Goal: Task Accomplishment & Management: Complete application form

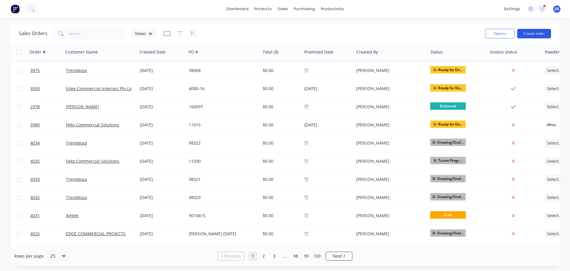
click at [534, 32] on button "Create order" at bounding box center [534, 34] width 34 height 10
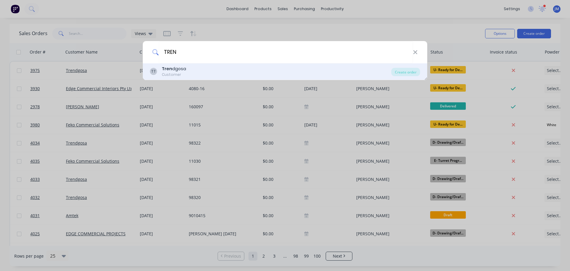
type input "TREN"
click at [173, 70] on div "Tren dgosa" at bounding box center [174, 69] width 24 height 6
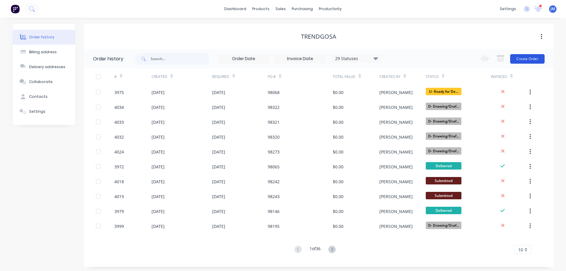
click at [529, 57] on button "Create Order" at bounding box center [527, 59] width 34 height 10
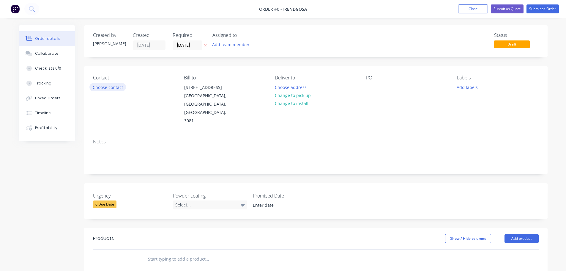
click at [108, 88] on button "Choose contact" at bounding box center [107, 87] width 37 height 8
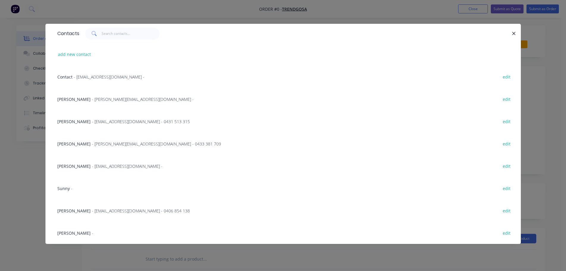
click at [104, 97] on span "- joanne@trendgosa.com.au -" at bounding box center [143, 99] width 102 height 6
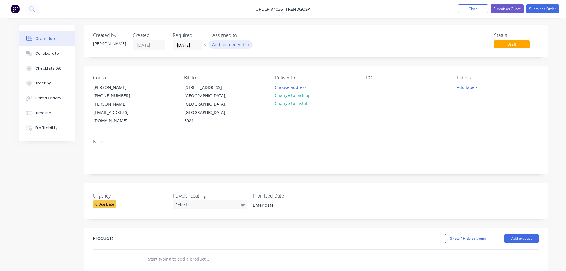
click at [222, 42] on button "Add team member" at bounding box center [231, 44] width 44 height 8
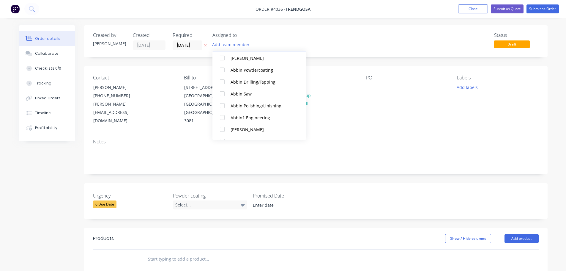
scroll to position [178, 0]
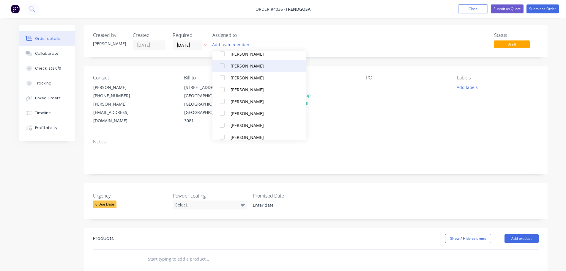
click at [224, 66] on div at bounding box center [222, 66] width 12 height 12
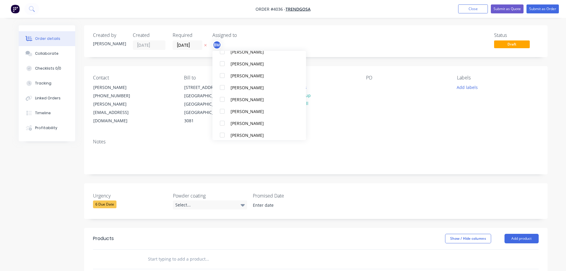
scroll to position [220, 0]
click at [224, 118] on div at bounding box center [222, 119] width 12 height 12
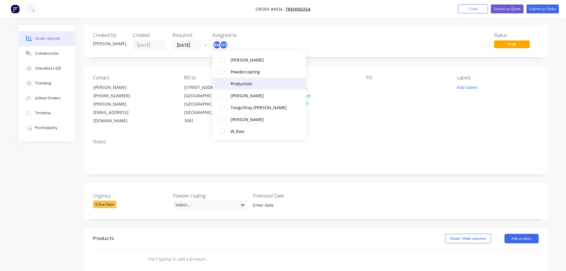
click at [224, 85] on div at bounding box center [222, 84] width 12 height 12
click at [363, 116] on div "Contact Joanne Mammoliti (03) 9459 8944 joanne@trendgosa.com.au Bill to 133-135…" at bounding box center [315, 100] width 463 height 68
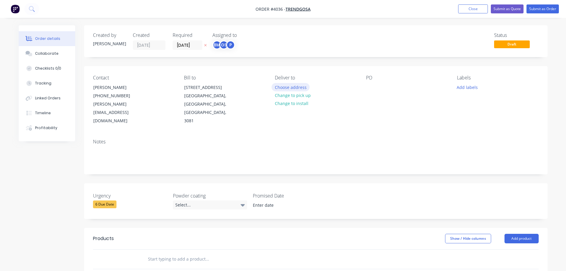
click at [289, 86] on button "Choose address" at bounding box center [290, 87] width 38 height 8
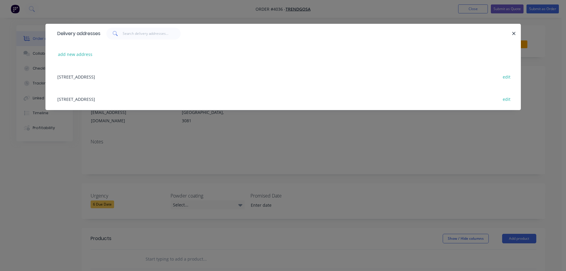
click at [126, 97] on div "133-135 Mc Ewan Road, Heidelberg Heights, Victoria, Australia, 3081 edit" at bounding box center [282, 99] width 457 height 22
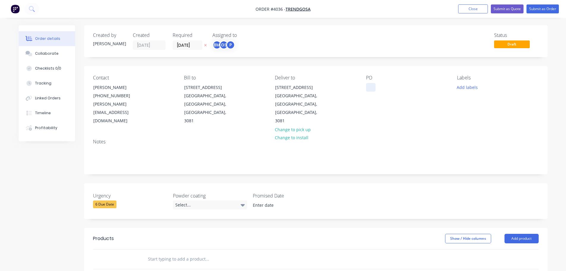
click at [368, 86] on div at bounding box center [371, 87] width 10 height 9
click at [55, 52] on div "Collaborate" at bounding box center [46, 53] width 23 height 5
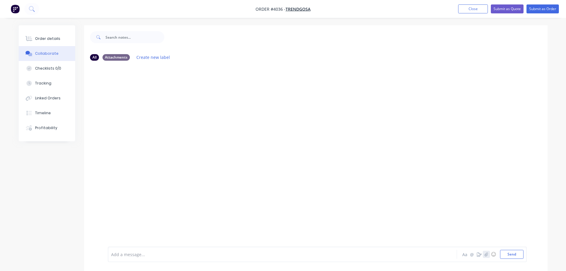
click at [483, 252] on button "button" at bounding box center [486, 253] width 7 height 7
click at [511, 252] on button "Send" at bounding box center [511, 253] width 23 height 9
click at [475, 7] on button "Close" at bounding box center [473, 8] width 30 height 9
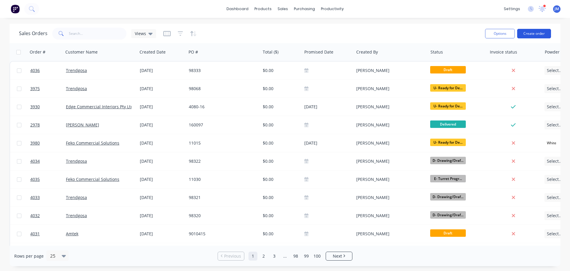
click at [529, 32] on button "Create order" at bounding box center [534, 34] width 34 height 10
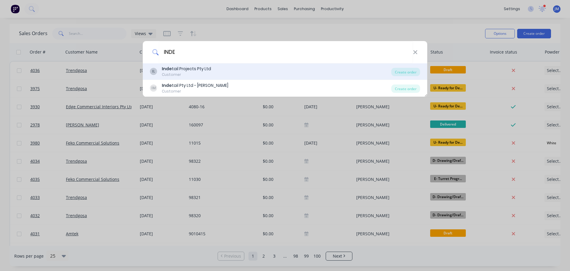
type input "INDE"
click at [202, 72] on div "Customer" at bounding box center [186, 74] width 49 height 5
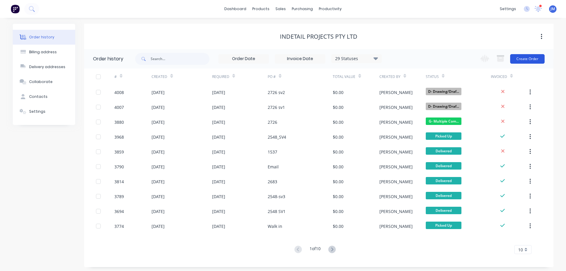
click at [536, 59] on button "Create Order" at bounding box center [527, 59] width 34 height 10
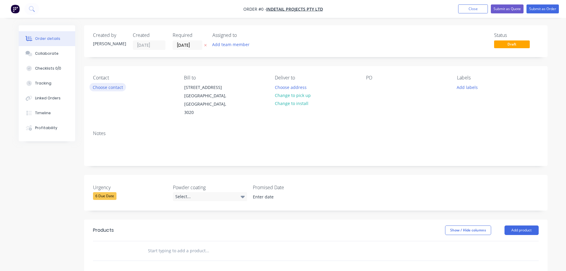
click at [111, 90] on button "Choose contact" at bounding box center [107, 87] width 37 height 8
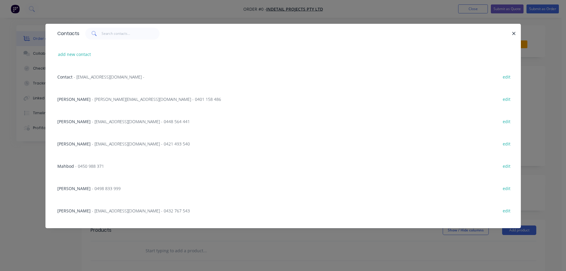
click at [103, 123] on span "- sdawson@indetailprojects.com.au - 0448 564 441" at bounding box center [141, 121] width 98 height 6
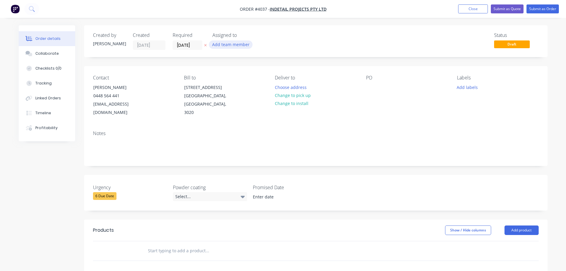
click at [218, 48] on button "Add team member" at bounding box center [231, 44] width 44 height 8
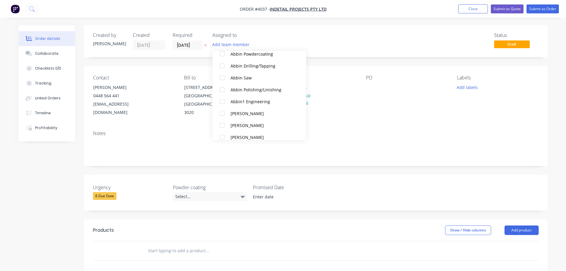
scroll to position [148, 0]
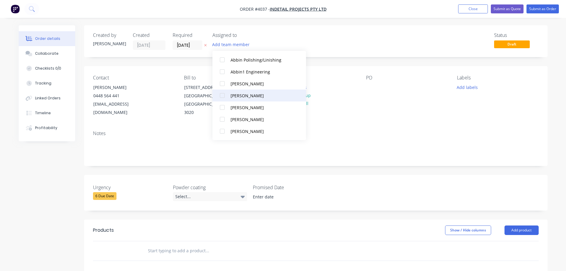
click at [221, 96] on div at bounding box center [222, 95] width 12 height 12
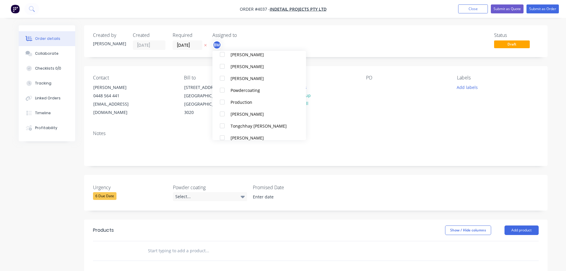
scroll to position [386, 0]
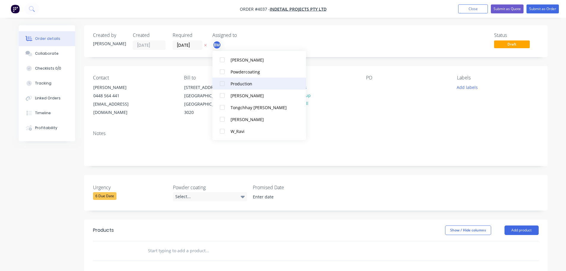
click at [221, 81] on div at bounding box center [222, 84] width 12 height 12
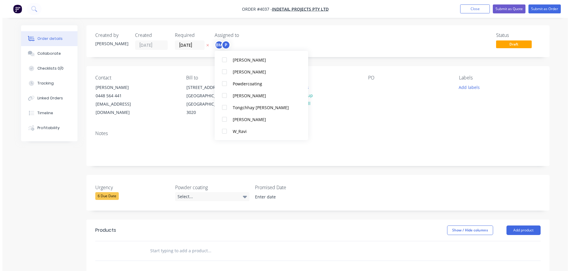
scroll to position [6, 0]
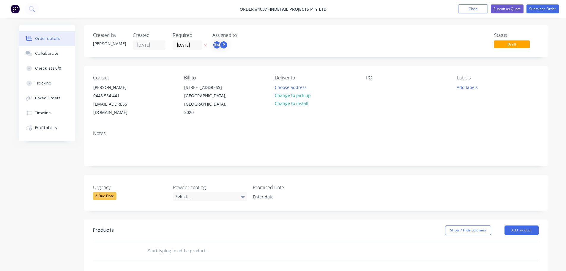
click at [421, 115] on div "Contact Steve Dawson 0448 564 441 sdawson@indetailprojects.com.au Bill to 82 No…" at bounding box center [315, 96] width 463 height 60
click at [291, 88] on button "Choose address" at bounding box center [290, 87] width 38 height 8
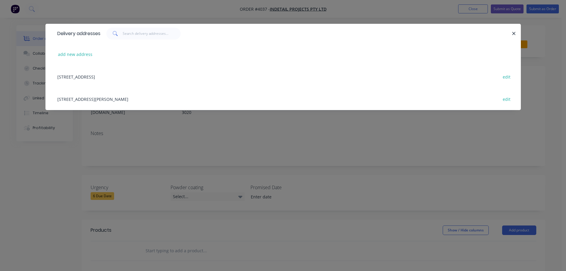
click at [111, 97] on div "41-43, William Angliss Drive, LAVERTON NORTH, Victoria, Australia, 3026 edit" at bounding box center [282, 99] width 457 height 22
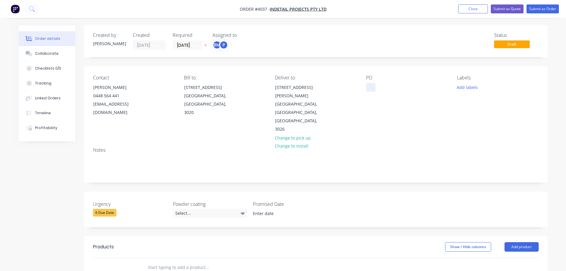
click at [369, 85] on div at bounding box center [371, 87] width 10 height 9
click at [58, 50] on button "Collaborate" at bounding box center [47, 53] width 56 height 15
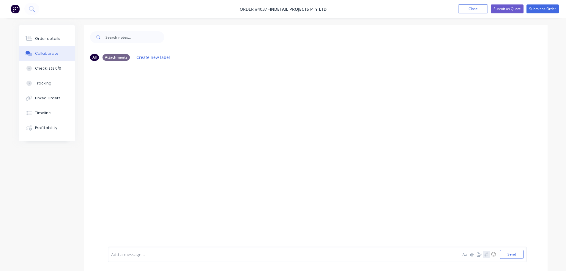
click at [488, 252] on icon "button" at bounding box center [486, 254] width 4 height 4
click at [515, 252] on button "Send" at bounding box center [511, 253] width 23 height 9
click at [56, 39] on div "Order details" at bounding box center [47, 38] width 25 height 5
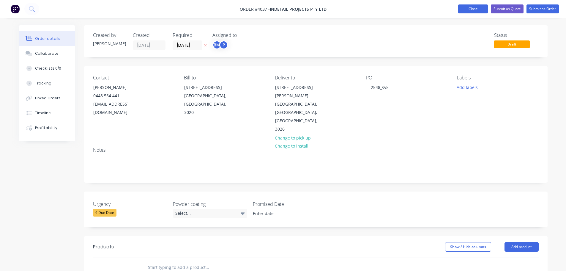
click at [473, 8] on button "Close" at bounding box center [473, 8] width 30 height 9
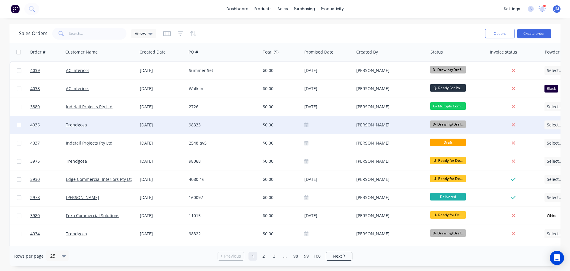
click at [116, 124] on div "Trendgosa" at bounding box center [99, 125] width 66 height 6
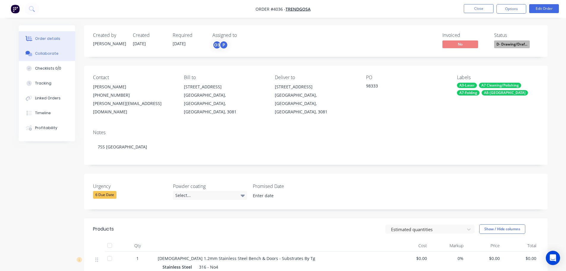
click at [49, 52] on div "Collaborate" at bounding box center [46, 53] width 23 height 5
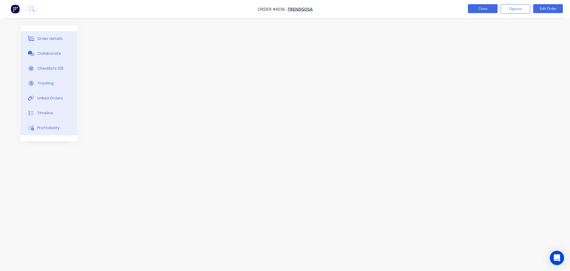
click at [480, 10] on button "Close" at bounding box center [483, 8] width 30 height 9
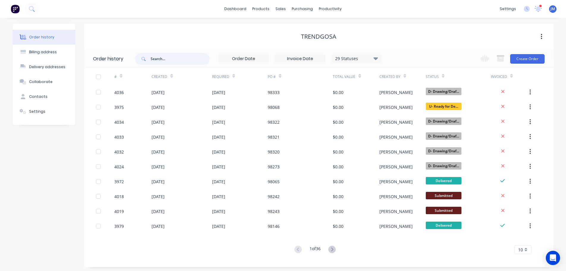
click at [153, 58] on input "text" at bounding box center [180, 59] width 59 height 12
type input "TREN"
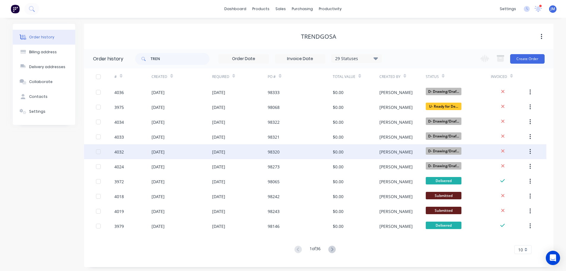
click at [165, 153] on div "[DATE]" at bounding box center [157, 151] width 13 height 6
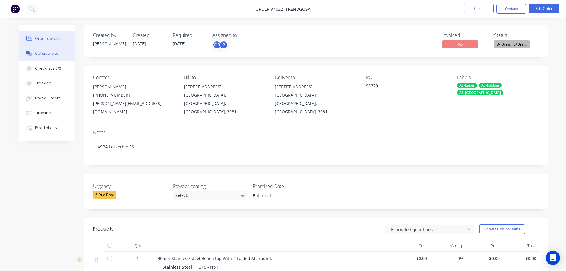
click at [51, 52] on div "Collaborate" at bounding box center [46, 53] width 23 height 5
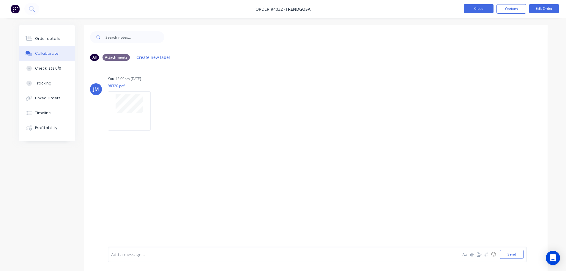
click at [478, 8] on button "Close" at bounding box center [479, 8] width 30 height 9
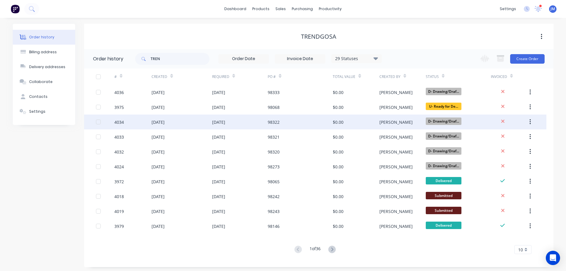
click at [165, 119] on div "[DATE]" at bounding box center [157, 122] width 13 height 6
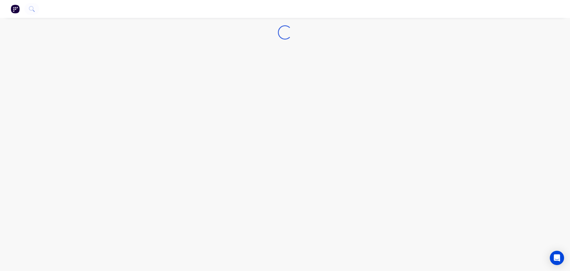
click at [166, 119] on div "Loading..." at bounding box center [285, 135] width 570 height 271
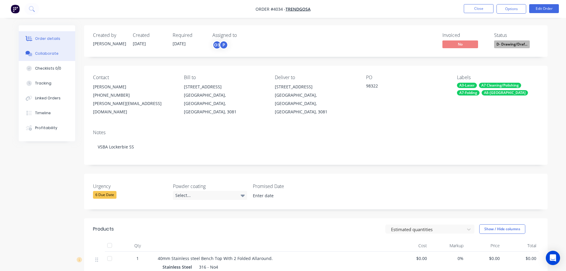
click at [52, 52] on div "Collaborate" at bounding box center [46, 53] width 23 height 5
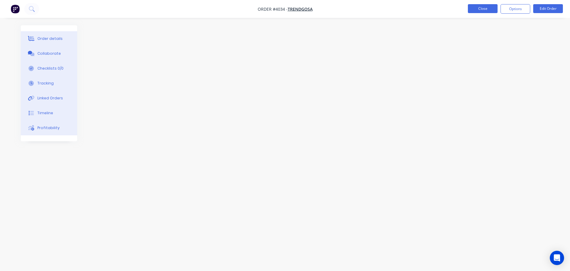
click at [474, 9] on button "Close" at bounding box center [483, 8] width 30 height 9
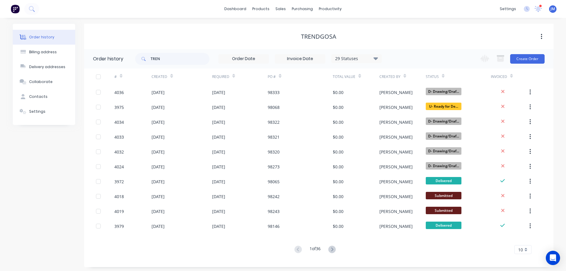
click at [159, 79] on div "Created" at bounding box center [159, 76] width 16 height 5
click at [159, 78] on div "Created" at bounding box center [159, 76] width 16 height 5
click at [172, 76] on icon at bounding box center [171, 76] width 3 height 4
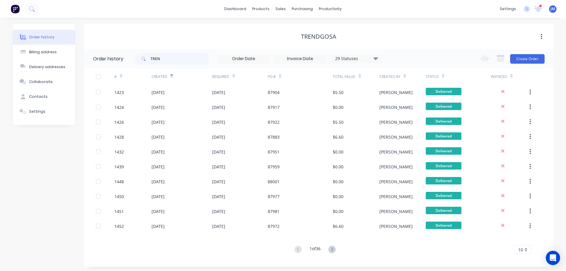
click at [172, 76] on icon at bounding box center [171, 76] width 3 height 4
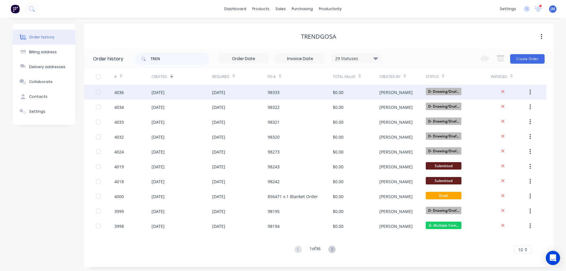
click at [165, 91] on div "[DATE]" at bounding box center [157, 92] width 13 height 6
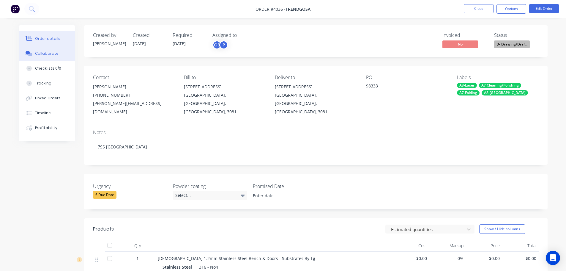
click at [45, 57] on button "Collaborate" at bounding box center [47, 53] width 56 height 15
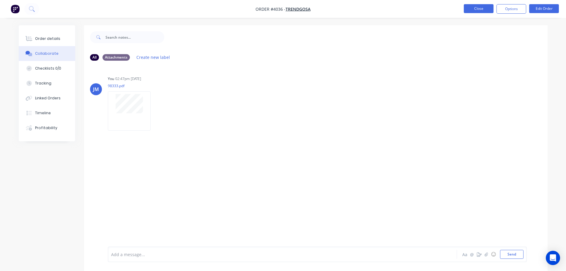
click at [481, 11] on button "Close" at bounding box center [479, 8] width 30 height 9
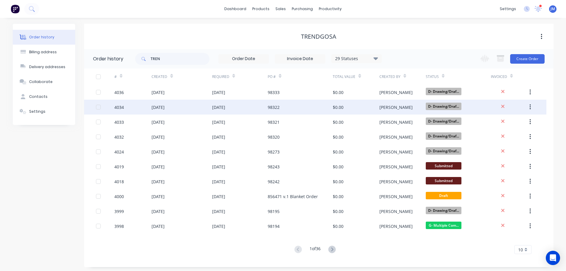
click at [162, 107] on div "[DATE]" at bounding box center [157, 107] width 13 height 6
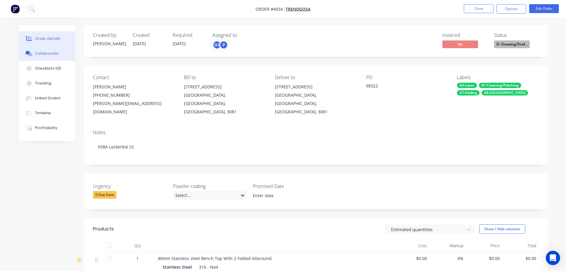
click at [47, 51] on div "Collaborate" at bounding box center [46, 53] width 23 height 5
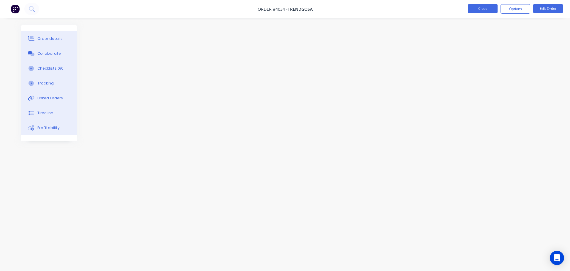
click at [474, 7] on button "Close" at bounding box center [483, 8] width 30 height 9
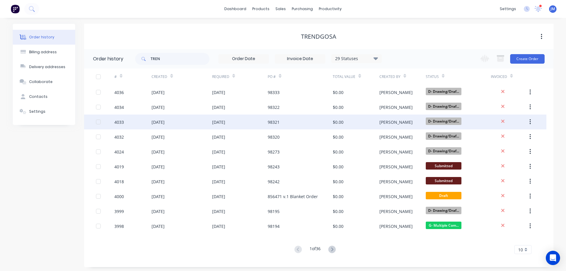
click at [162, 124] on div "[DATE]" at bounding box center [157, 122] width 13 height 6
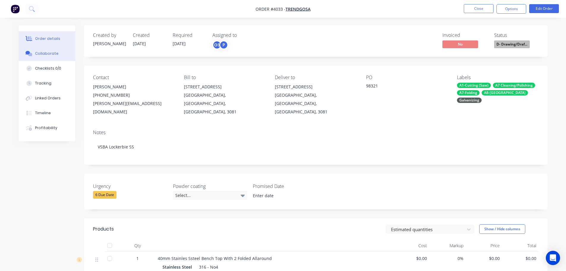
click at [41, 53] on div "Collaborate" at bounding box center [46, 53] width 23 height 5
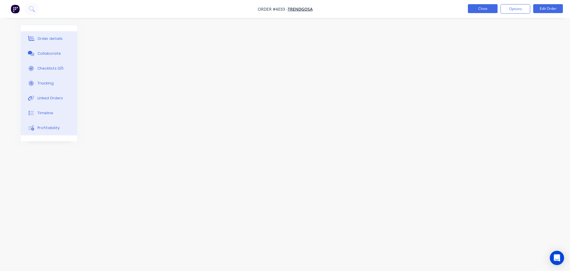
click at [478, 8] on button "Close" at bounding box center [483, 8] width 30 height 9
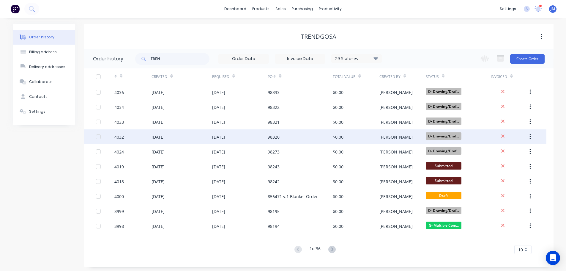
click at [163, 137] on div "[DATE]" at bounding box center [157, 137] width 13 height 6
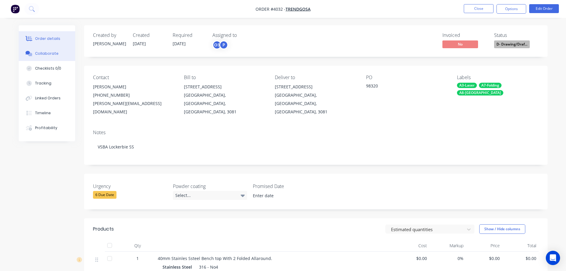
click at [48, 52] on div "Collaborate" at bounding box center [46, 53] width 23 height 5
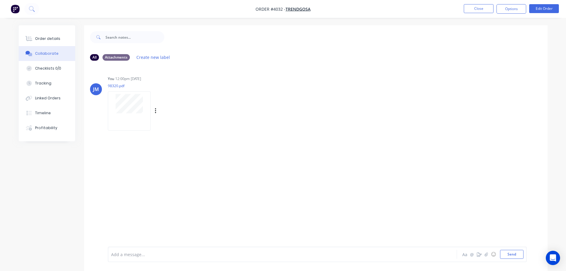
click at [139, 118] on div at bounding box center [129, 110] width 43 height 39
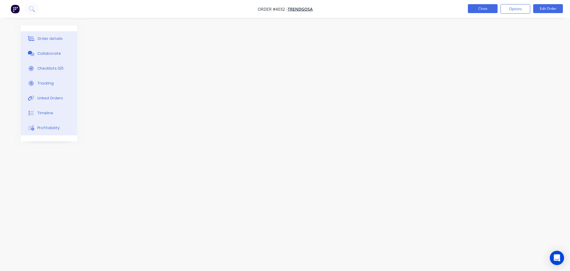
click at [486, 3] on nav "Order #4032 - Trendgosa Close Options Edit Order" at bounding box center [285, 9] width 570 height 18
click at [479, 6] on button "Close" at bounding box center [483, 8] width 30 height 9
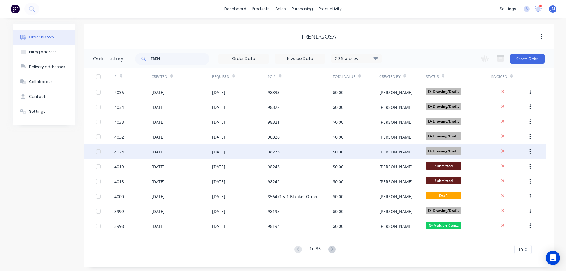
click at [165, 150] on div "[DATE]" at bounding box center [157, 151] width 13 height 6
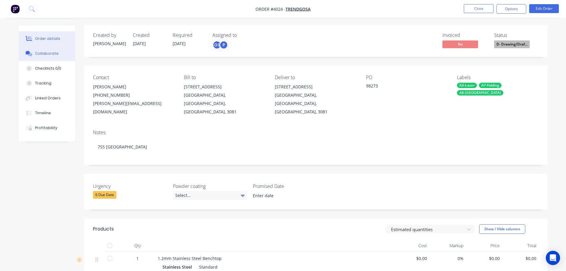
click at [45, 52] on div "Collaborate" at bounding box center [46, 53] width 23 height 5
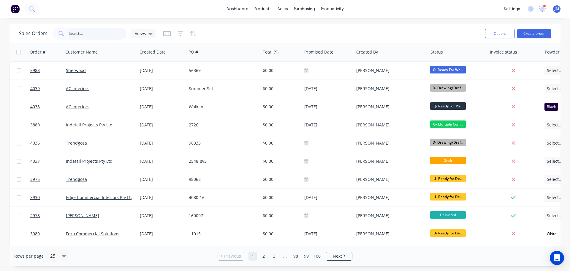
click at [81, 32] on input "text" at bounding box center [98, 34] width 58 height 12
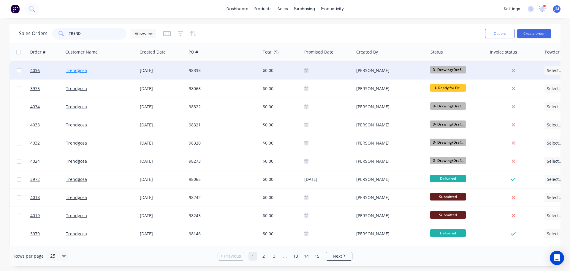
type input "TREND"
click at [78, 72] on link "Trendgosa" at bounding box center [76, 70] width 21 height 6
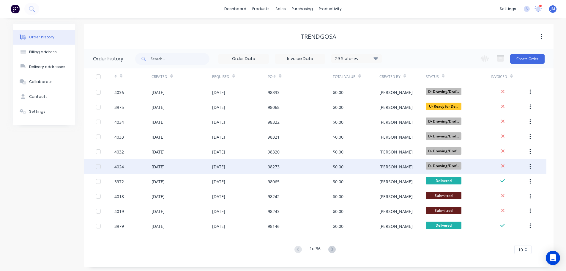
click at [165, 168] on div "[DATE]" at bounding box center [157, 166] width 13 height 6
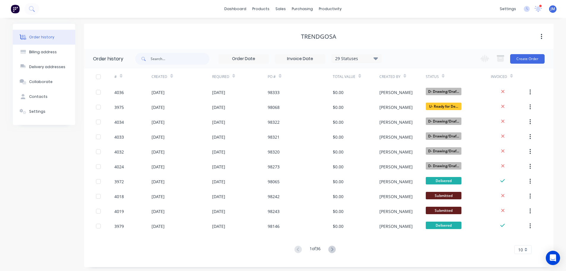
click at [164, 82] on div "Created" at bounding box center [181, 76] width 60 height 16
click at [165, 79] on div "Created" at bounding box center [159, 76] width 16 height 5
click at [172, 78] on icon at bounding box center [171, 76] width 3 height 4
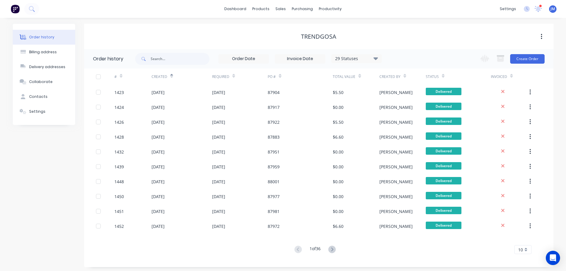
click at [173, 78] on div "Created" at bounding box center [181, 76] width 60 height 16
click at [172, 77] on icon at bounding box center [171, 76] width 3 height 4
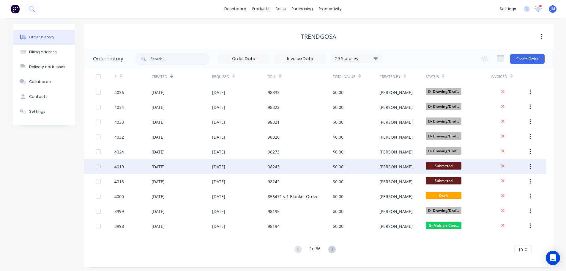
click at [165, 167] on div "[DATE]" at bounding box center [157, 166] width 13 height 6
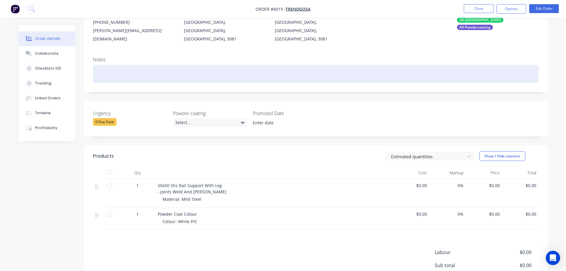
scroll to position [89, 0]
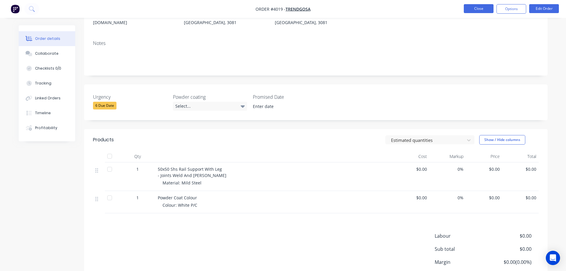
click at [481, 12] on button "Close" at bounding box center [479, 8] width 30 height 9
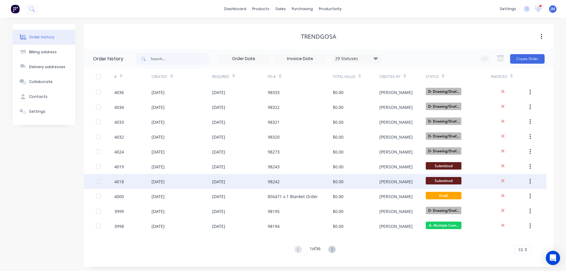
click at [162, 179] on div "[DATE]" at bounding box center [157, 181] width 13 height 6
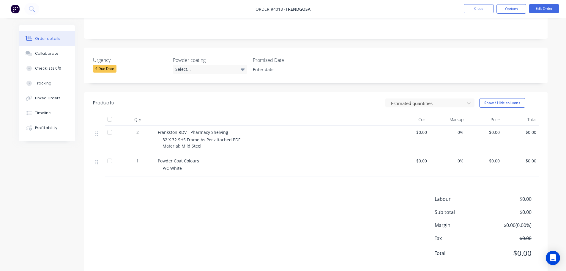
scroll to position [129, 0]
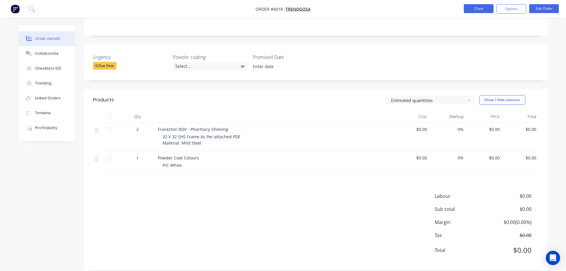
click at [483, 9] on button "Close" at bounding box center [479, 8] width 30 height 9
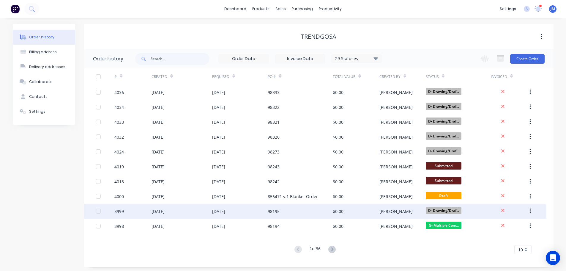
click at [165, 209] on div "[DATE]" at bounding box center [157, 211] width 13 height 6
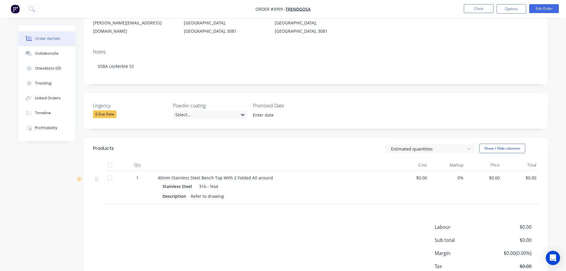
scroll to position [89, 0]
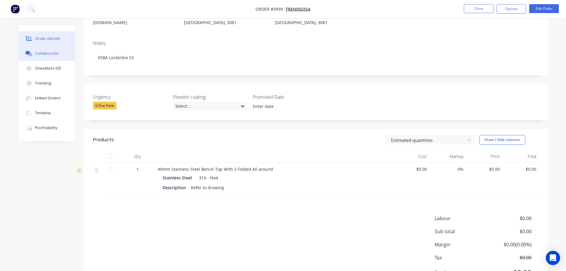
click at [47, 56] on button "Collaborate" at bounding box center [47, 53] width 56 height 15
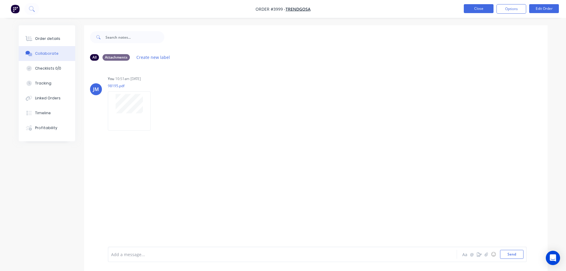
click at [483, 8] on button "Close" at bounding box center [479, 8] width 30 height 9
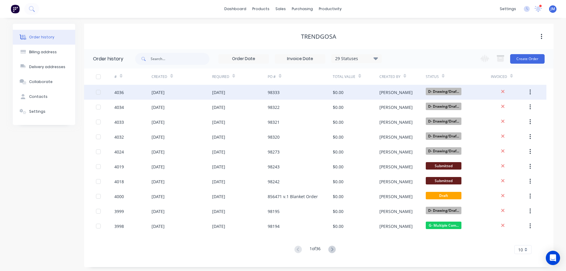
click at [163, 92] on div "[DATE]" at bounding box center [157, 92] width 13 height 6
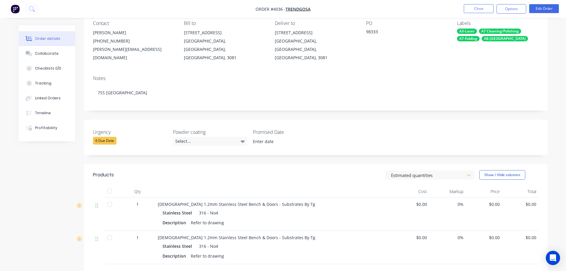
scroll to position [59, 0]
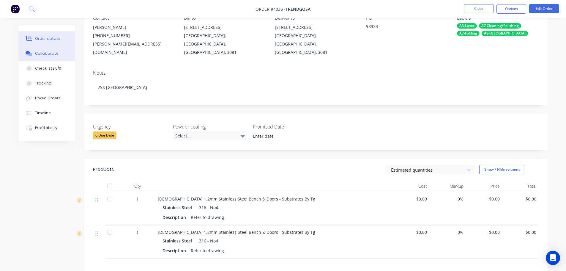
click at [43, 57] on button "Collaborate" at bounding box center [47, 53] width 56 height 15
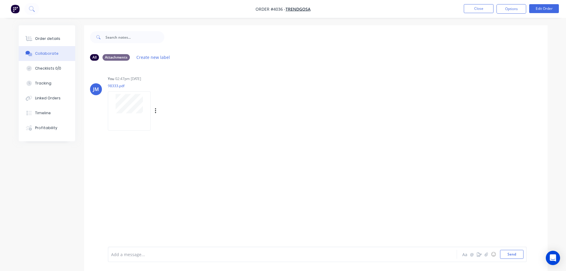
click at [141, 117] on div at bounding box center [129, 110] width 43 height 39
click at [480, 8] on button "Close" at bounding box center [479, 8] width 30 height 9
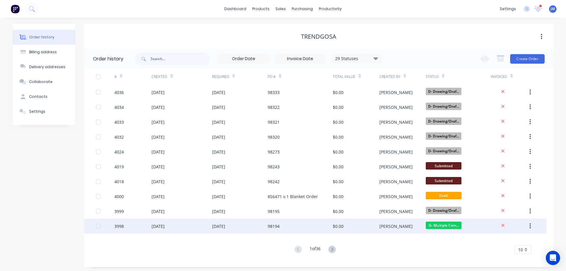
click at [180, 228] on div "[DATE]" at bounding box center [181, 225] width 60 height 15
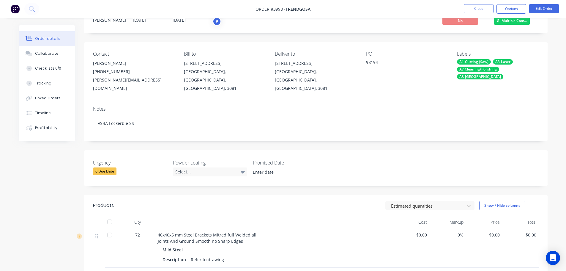
scroll to position [59, 0]
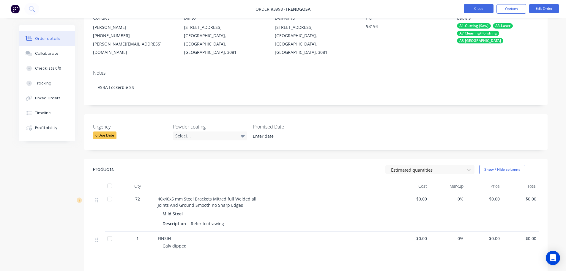
click at [483, 9] on button "Close" at bounding box center [479, 8] width 30 height 9
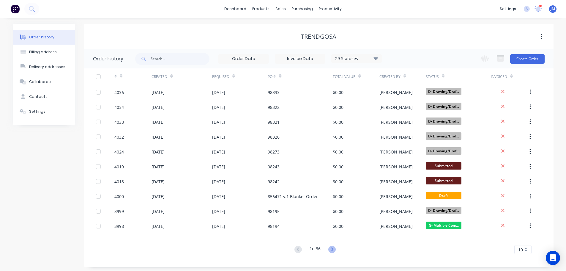
click at [334, 248] on icon at bounding box center [331, 248] width 7 height 7
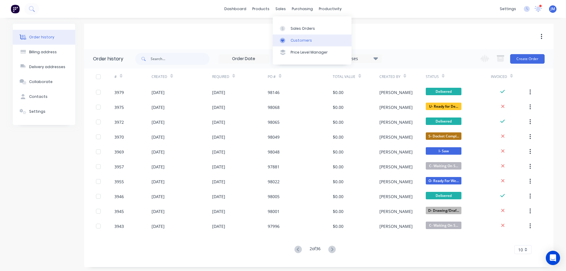
click at [301, 39] on div "Customers" at bounding box center [300, 40] width 21 height 5
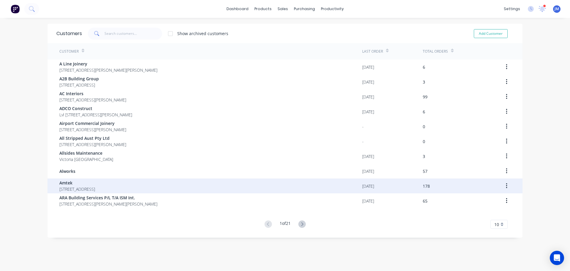
click at [81, 185] on span "Amtek" at bounding box center [77, 182] width 36 height 6
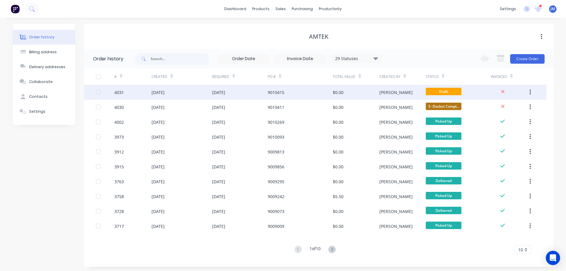
click at [176, 91] on div "[DATE]" at bounding box center [181, 92] width 60 height 15
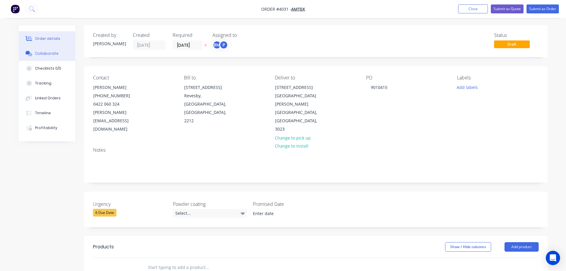
click at [45, 56] on div "Collaborate" at bounding box center [46, 53] width 23 height 5
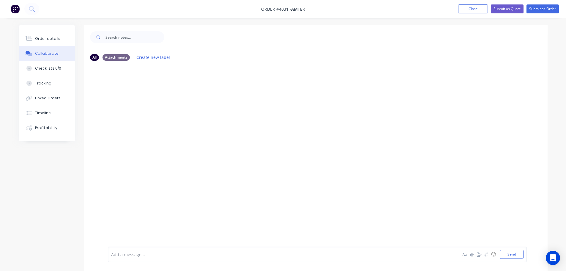
click at [168, 101] on div at bounding box center [315, 155] width 463 height 181
click at [42, 52] on div "Collaborate" at bounding box center [46, 53] width 23 height 5
click at [44, 41] on div "Order details" at bounding box center [47, 38] width 25 height 5
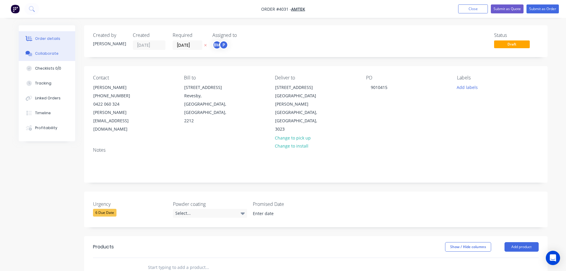
click at [48, 54] on div "Collaborate" at bounding box center [46, 53] width 23 height 5
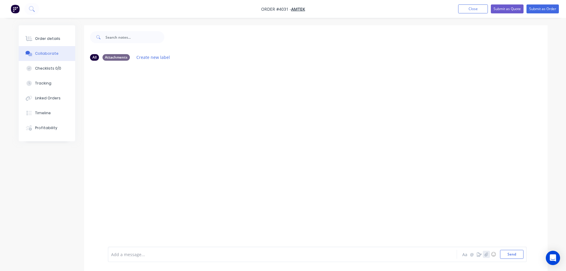
click at [485, 257] on button "button" at bounding box center [486, 253] width 7 height 7
click at [508, 250] on button "Send" at bounding box center [511, 253] width 23 height 9
click at [44, 37] on div "Order details" at bounding box center [47, 38] width 25 height 5
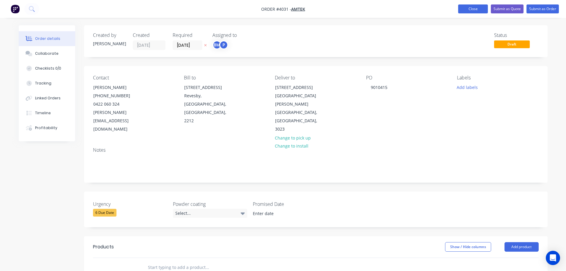
click at [462, 8] on button "Close" at bounding box center [473, 8] width 30 height 9
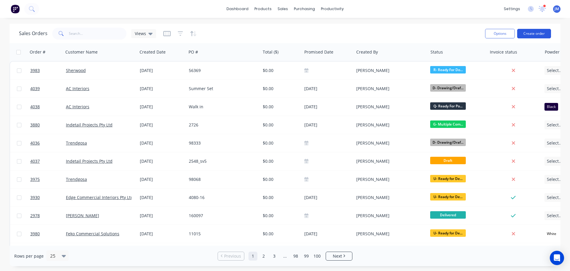
click at [528, 32] on button "Create order" at bounding box center [534, 34] width 34 height 10
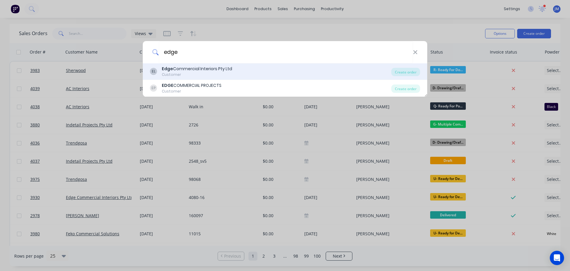
type input "edge"
click at [202, 73] on div "Customer" at bounding box center [197, 74] width 70 height 5
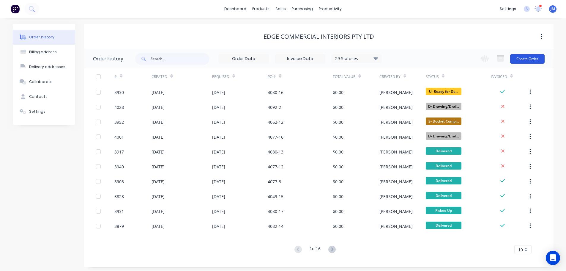
click at [529, 59] on button "Create Order" at bounding box center [527, 59] width 34 height 10
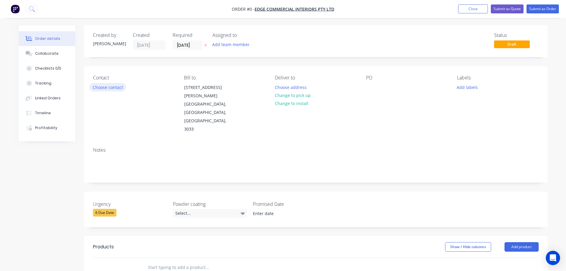
click at [105, 91] on button "Choose contact" at bounding box center [107, 87] width 37 height 8
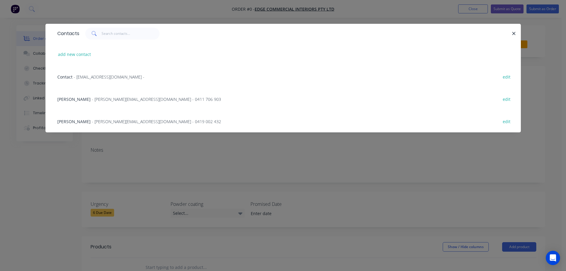
click at [94, 118] on div "Frank Naimo - frankn@edgecommercial.com.au - 0419 002 432 edit" at bounding box center [282, 121] width 457 height 22
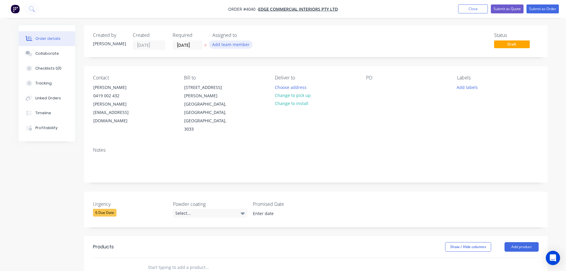
click at [231, 46] on button "Add team member" at bounding box center [231, 44] width 44 height 8
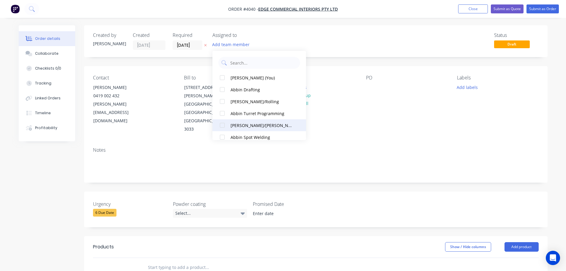
scroll to position [119, 0]
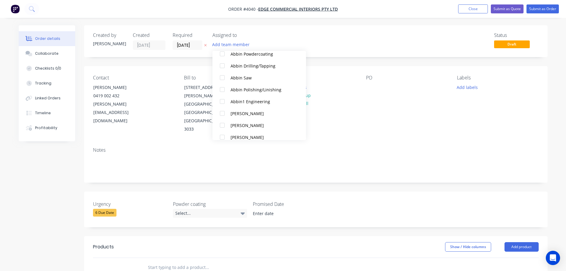
click at [221, 128] on div at bounding box center [222, 125] width 12 height 12
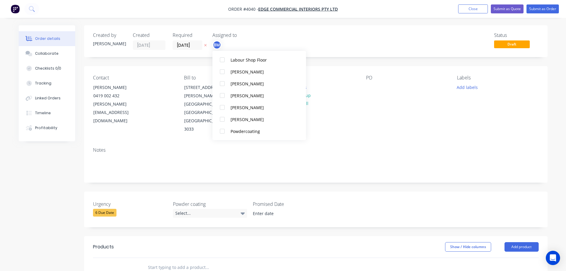
scroll to position [386, 0]
click at [223, 83] on div at bounding box center [222, 84] width 12 height 12
click at [378, 107] on div "PO" at bounding box center [406, 104] width 81 height 58
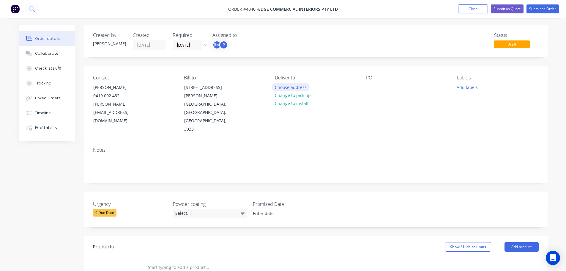
click at [295, 90] on button "Choose address" at bounding box center [290, 87] width 38 height 8
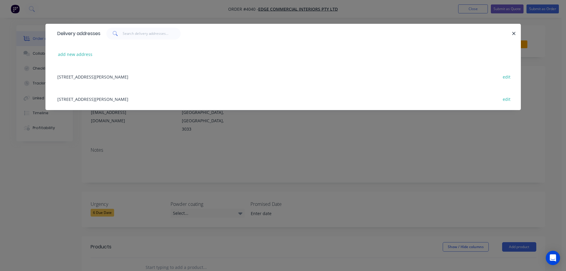
click at [94, 72] on div "32 Webber Parade, East Keilor, Victoria, Australia, 3033 edit" at bounding box center [282, 76] width 457 height 22
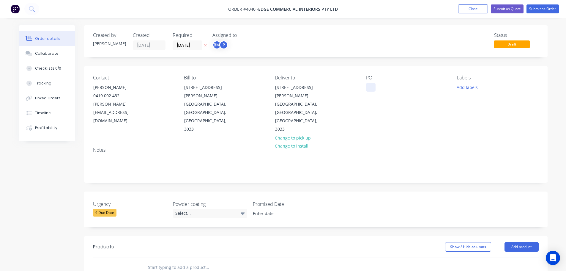
click at [374, 86] on div at bounding box center [371, 87] width 10 height 9
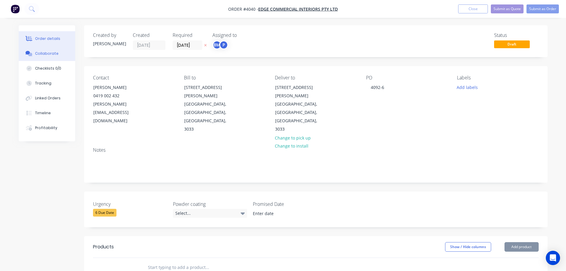
click at [38, 56] on div "Collaborate" at bounding box center [46, 53] width 23 height 5
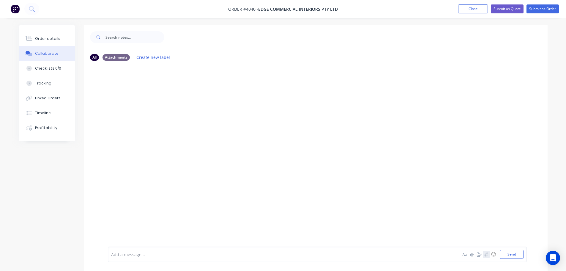
click at [486, 252] on icon "button" at bounding box center [486, 254] width 4 height 4
click at [512, 250] on button "Send" at bounding box center [511, 253] width 23 height 9
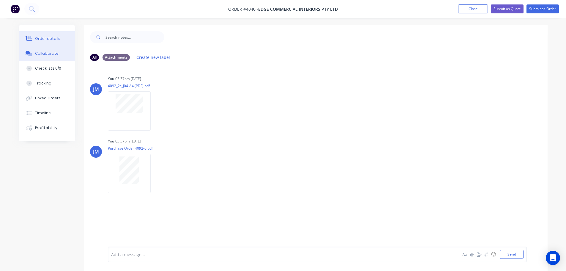
click at [34, 39] on button "Order details" at bounding box center [47, 38] width 56 height 15
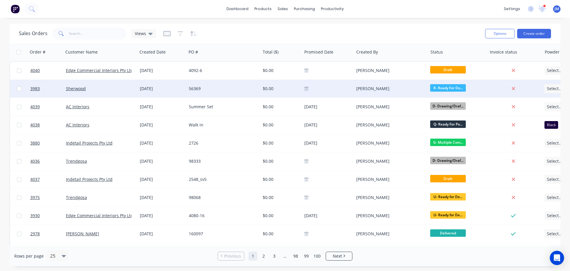
click at [108, 88] on div "Sherwood" at bounding box center [99, 89] width 66 height 6
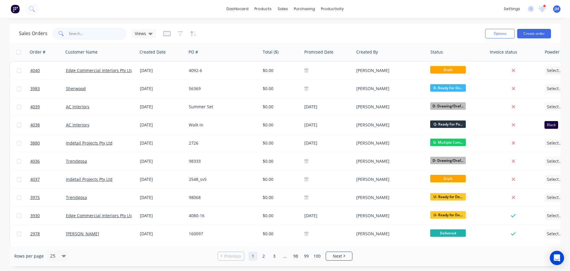
click at [79, 34] on input "text" at bounding box center [98, 34] width 58 height 12
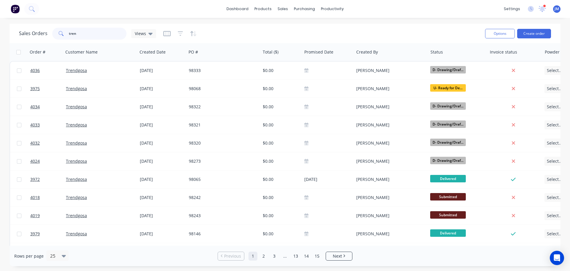
drag, startPoint x: 84, startPoint y: 34, endPoint x: 58, endPoint y: 31, distance: 25.4
click at [58, 31] on div "tren" at bounding box center [89, 34] width 74 height 12
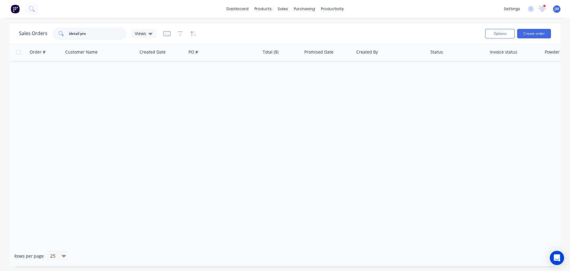
click at [69, 34] on input "idetail pro" at bounding box center [98, 34] width 58 height 12
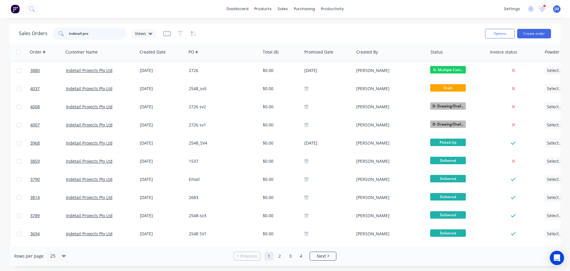
drag, startPoint x: 97, startPoint y: 33, endPoint x: 53, endPoint y: 32, distance: 43.4
click at [53, 32] on div "indetail pro" at bounding box center [89, 34] width 74 height 12
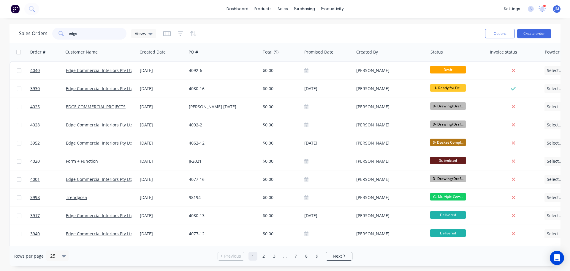
drag, startPoint x: 83, startPoint y: 34, endPoint x: 61, endPoint y: 31, distance: 22.8
click at [61, 31] on div "edge" at bounding box center [89, 34] width 74 height 12
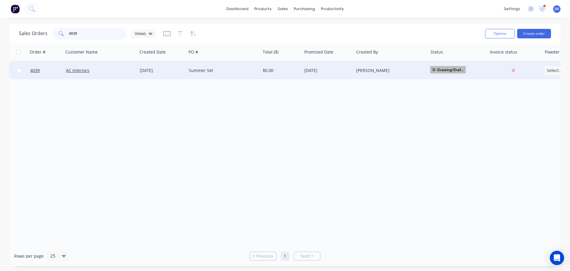
type input "4039"
click at [95, 75] on div "AC Interiors" at bounding box center [101, 70] width 74 height 18
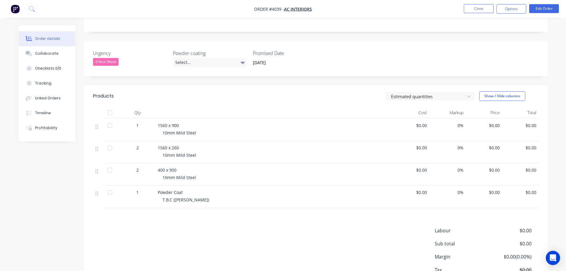
scroll to position [148, 0]
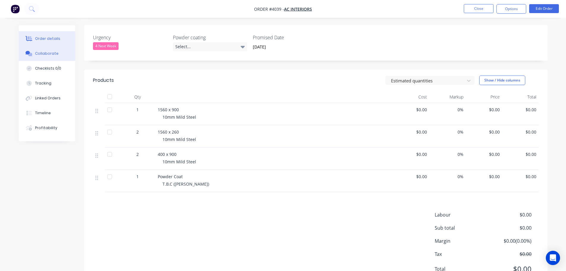
click at [48, 56] on button "Collaborate" at bounding box center [47, 53] width 56 height 15
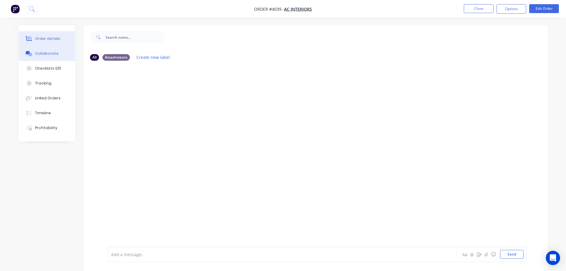
click at [44, 44] on button "Order details" at bounding box center [47, 38] width 56 height 15
